Goal: Find specific page/section: Find specific page/section

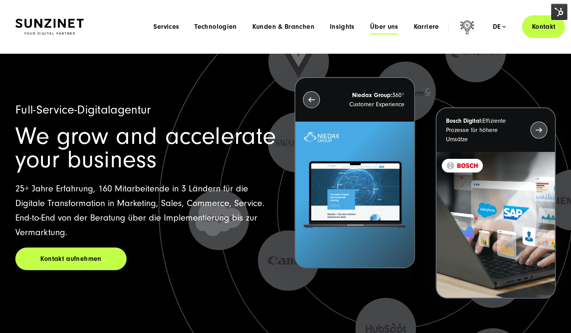
click at [380, 26] on span "Über uns" at bounding box center [384, 27] width 28 height 8
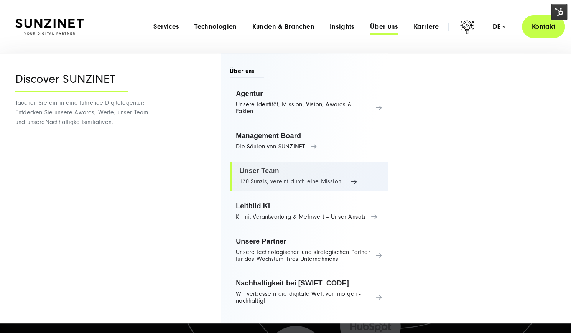
click at [250, 171] on link "Unser Team 170 Sunzis, vereint durch eine Mission" at bounding box center [309, 175] width 158 height 29
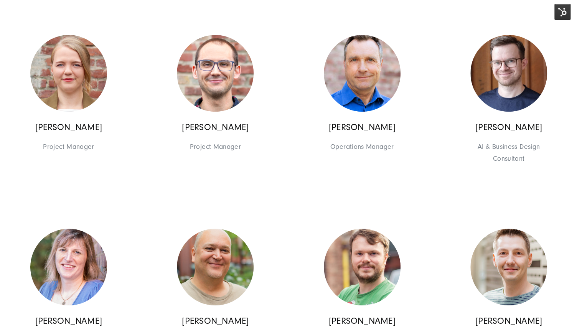
scroll to position [5253, 0]
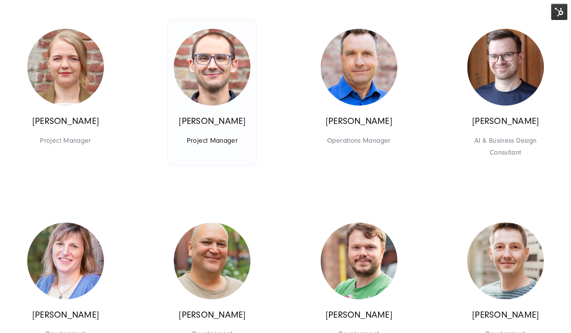
click at [202, 99] on img at bounding box center [212, 67] width 77 height 77
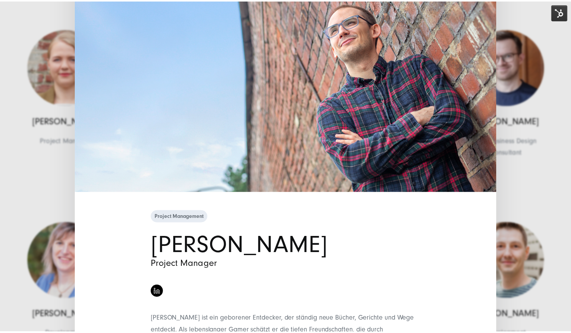
scroll to position [0, 0]
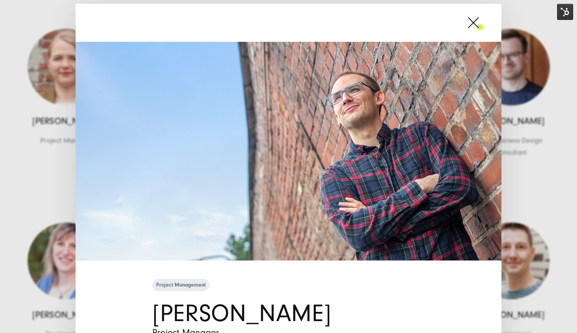
click at [483, 28] on span at bounding box center [483, 22] width 0 height 19
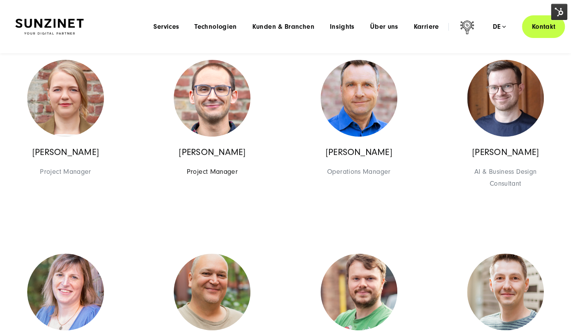
scroll to position [5215, 0]
